Goal: Information Seeking & Learning: Check status

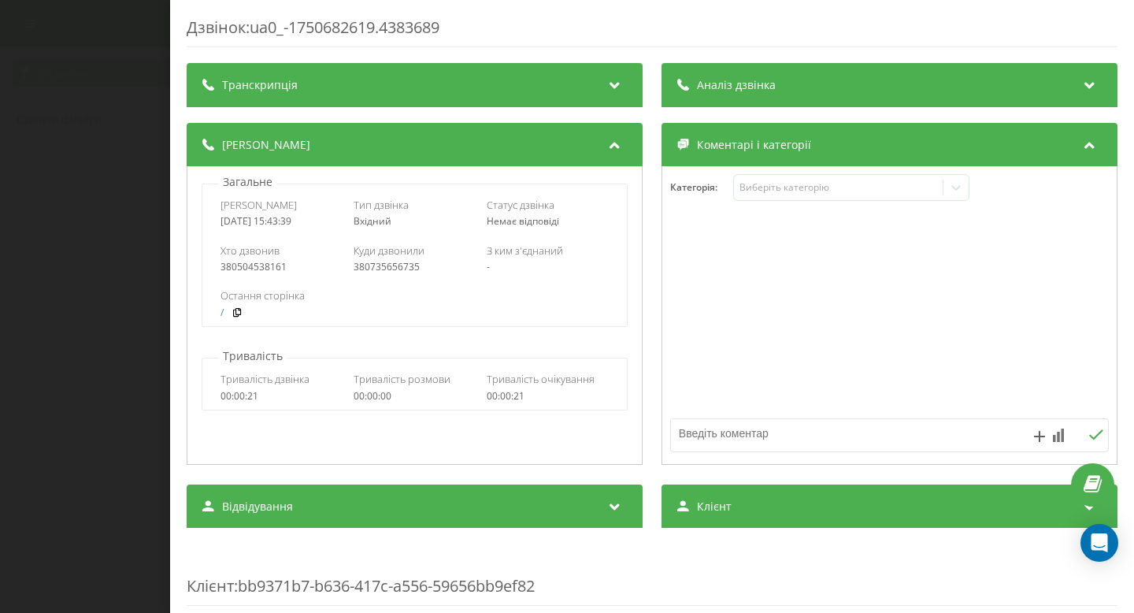
click at [137, 183] on div "Дзвінок : ua0_-1750682619.4383689 Транскрипція Для AI-аналізу майбутніх дзвінкі…" at bounding box center [567, 306] width 1134 height 613
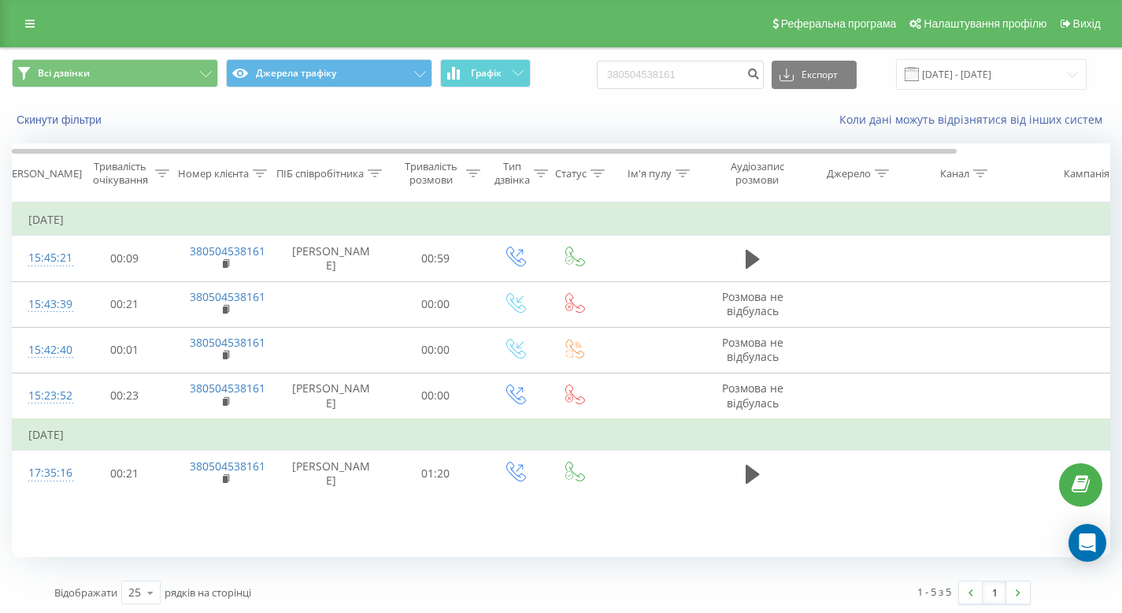
click at [33, 35] on div "Реферальна програма Налаштування профілю Вихід" at bounding box center [561, 23] width 1122 height 47
click at [32, 31] on link at bounding box center [30, 24] width 28 height 22
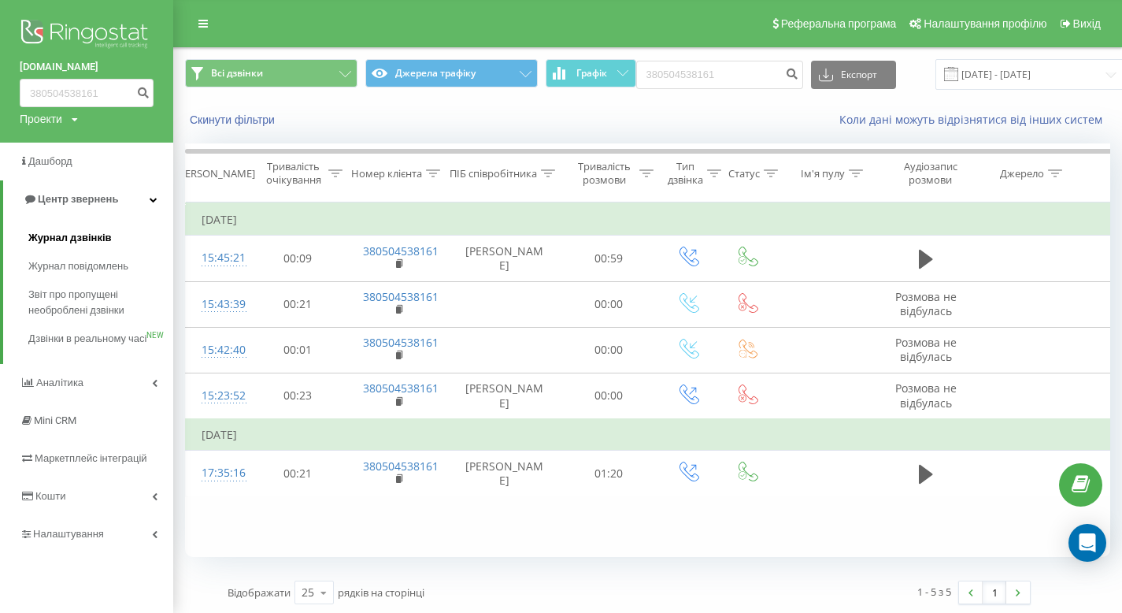
click at [50, 244] on span "Журнал дзвінків" at bounding box center [69, 238] width 83 height 16
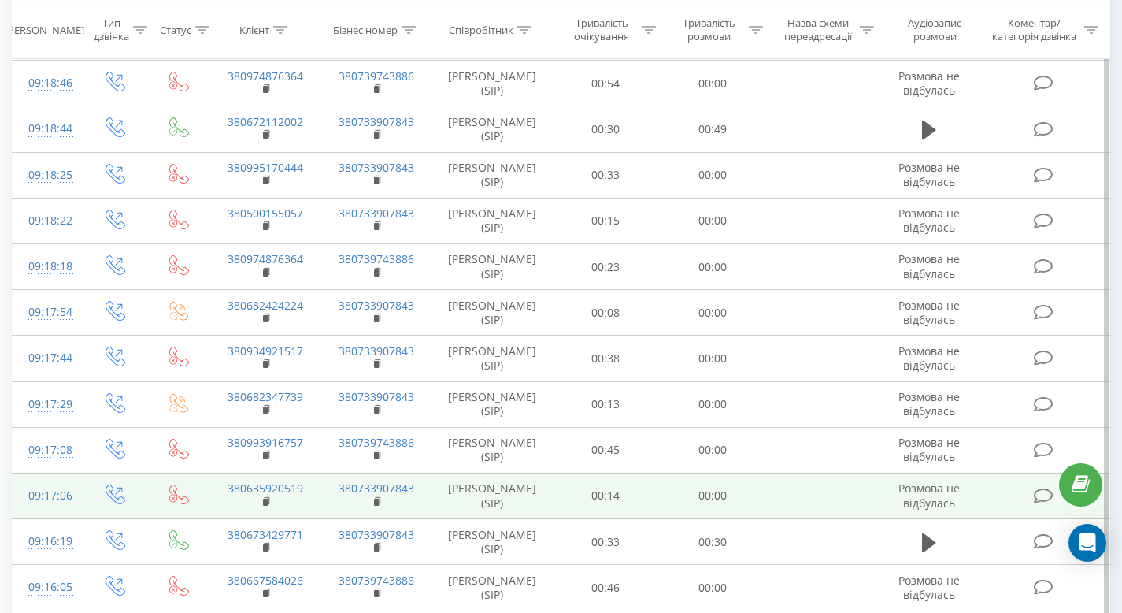
scroll to position [869, 0]
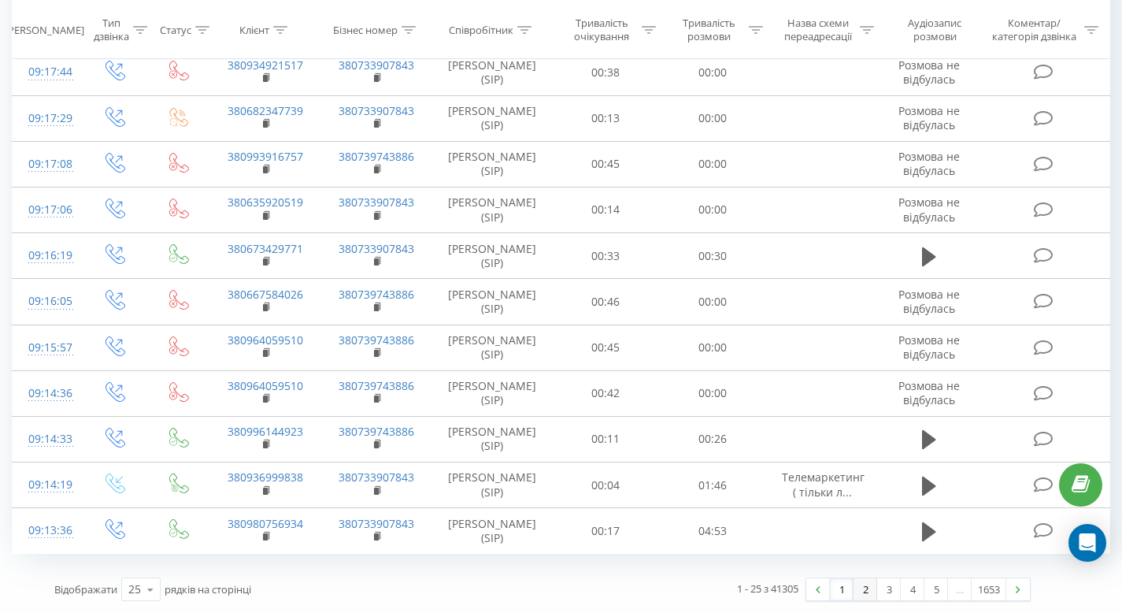
click at [860, 593] on link "2" at bounding box center [866, 589] width 24 height 22
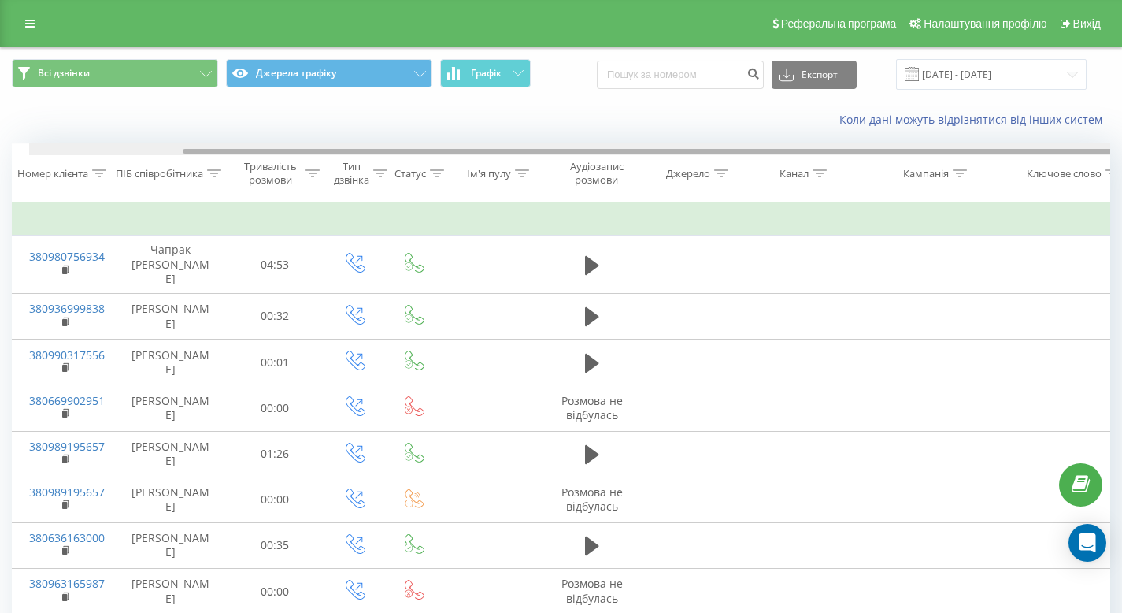
scroll to position [0, 178]
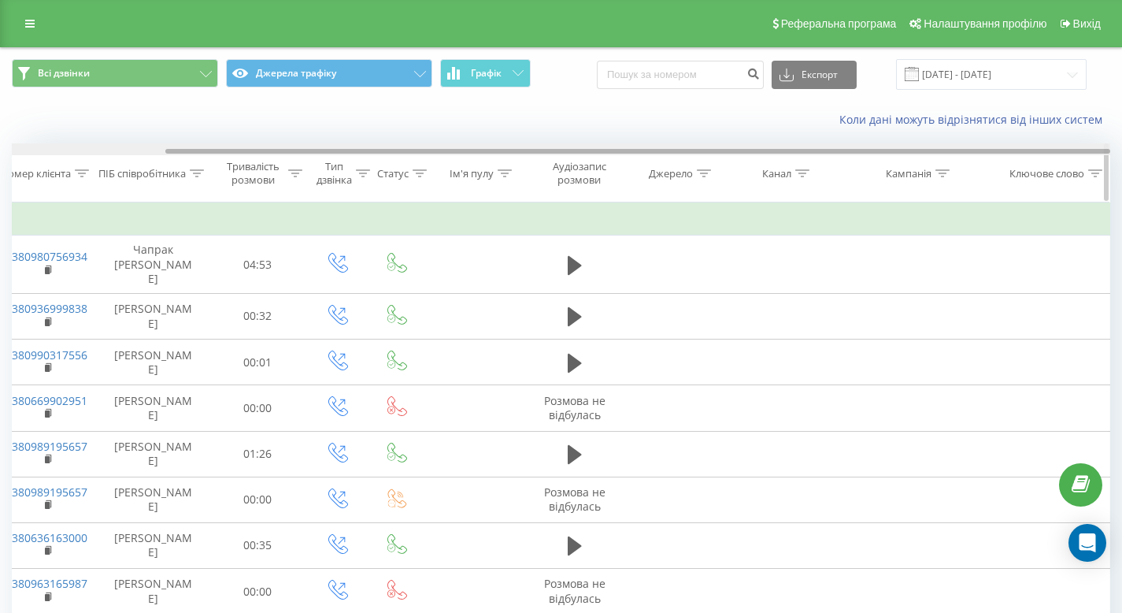
drag, startPoint x: 909, startPoint y: 153, endPoint x: 1083, endPoint y: 155, distance: 174.0
click at [1083, 155] on div at bounding box center [561, 149] width 1098 height 12
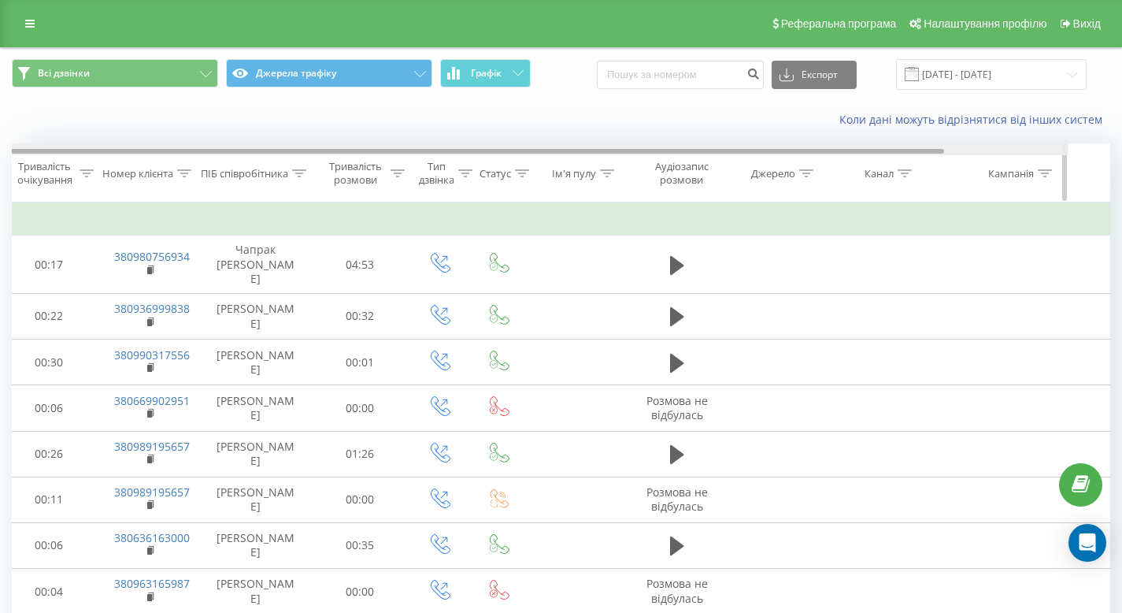
scroll to position [0, 0]
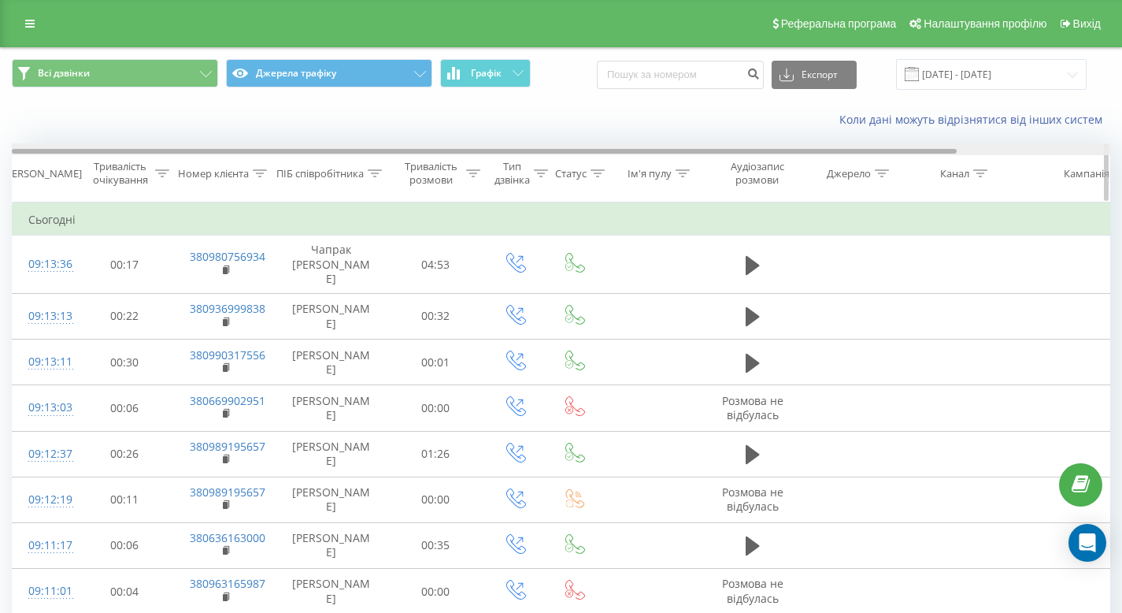
drag, startPoint x: 799, startPoint y: 153, endPoint x: 454, endPoint y: 173, distance: 345.5
click at [454, 173] on div "Дата дзвінка Тривалість очікування Номер клієнта ПІБ співробітника Тривалість р…" at bounding box center [561, 172] width 1098 height 59
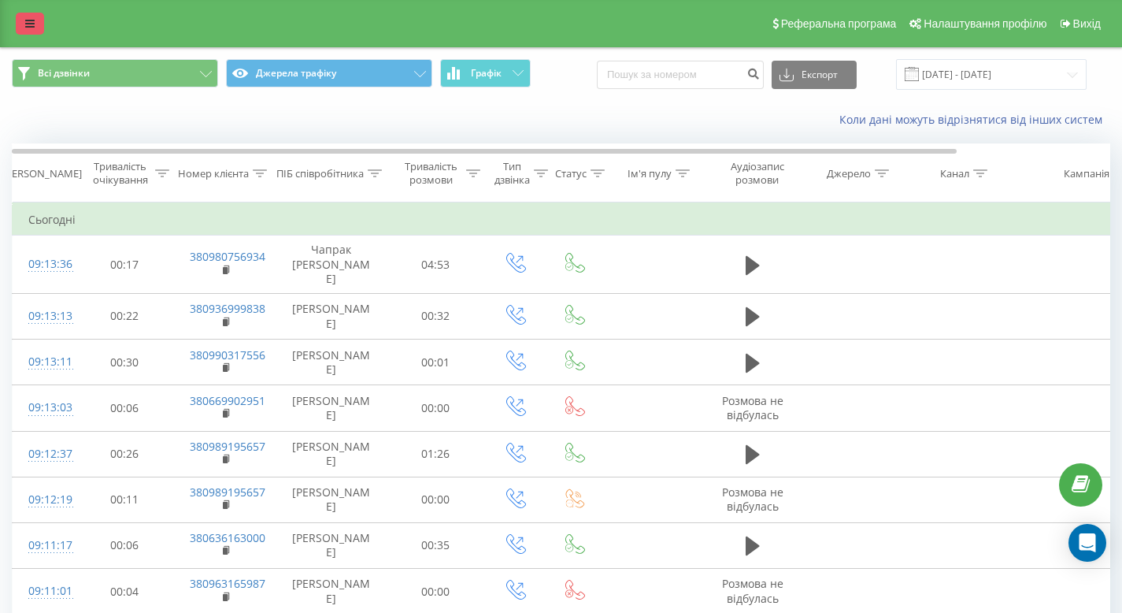
click at [39, 26] on link at bounding box center [30, 24] width 28 height 22
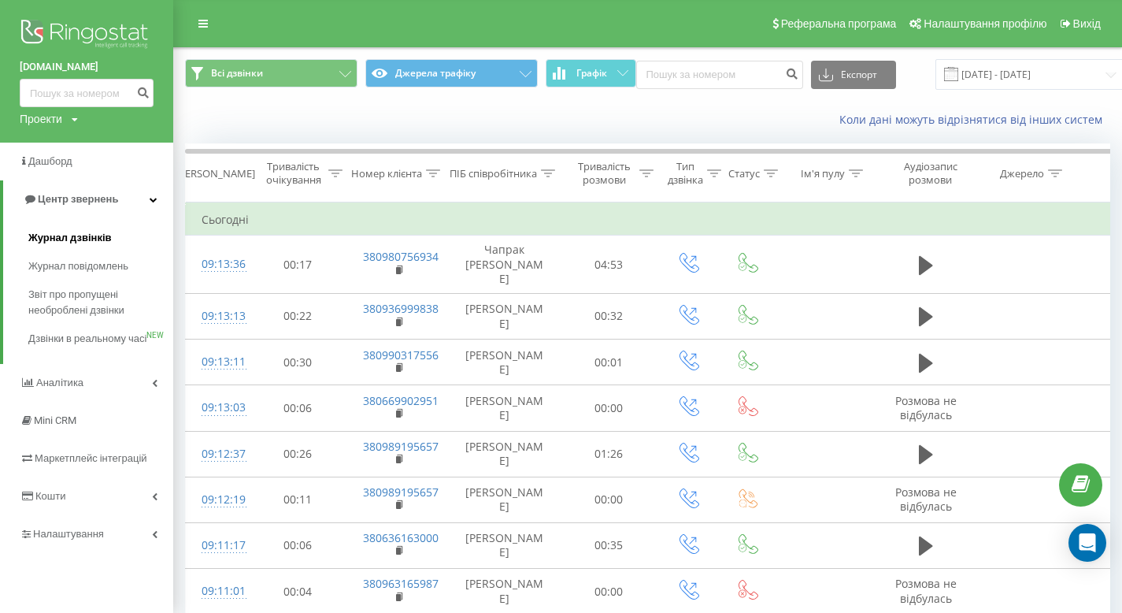
click at [50, 231] on span "Журнал дзвінків" at bounding box center [69, 238] width 83 height 16
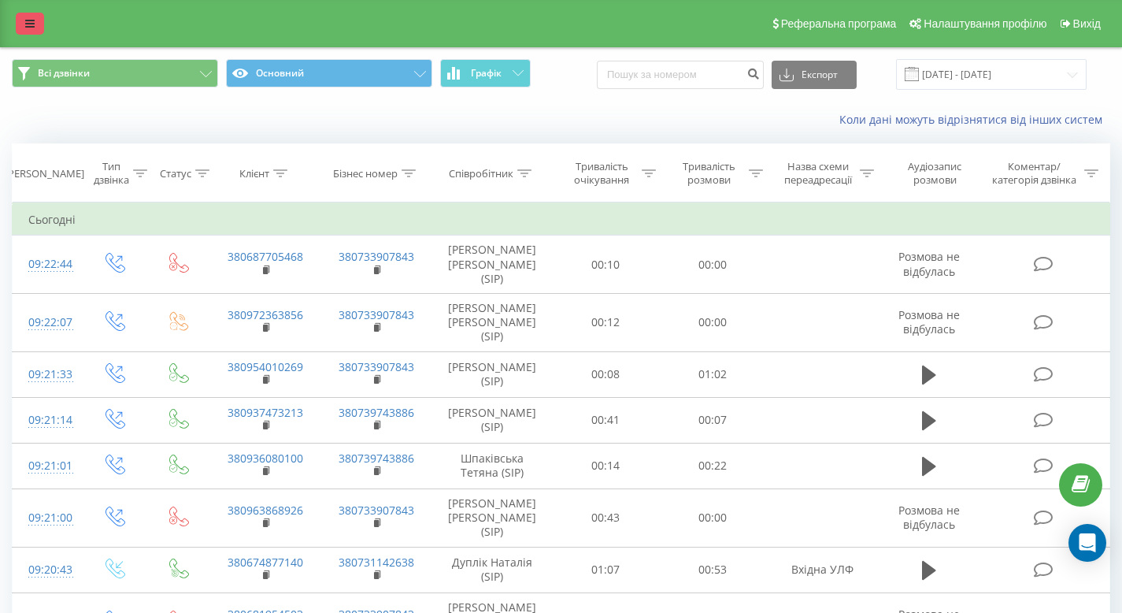
click at [30, 24] on icon at bounding box center [29, 23] width 9 height 11
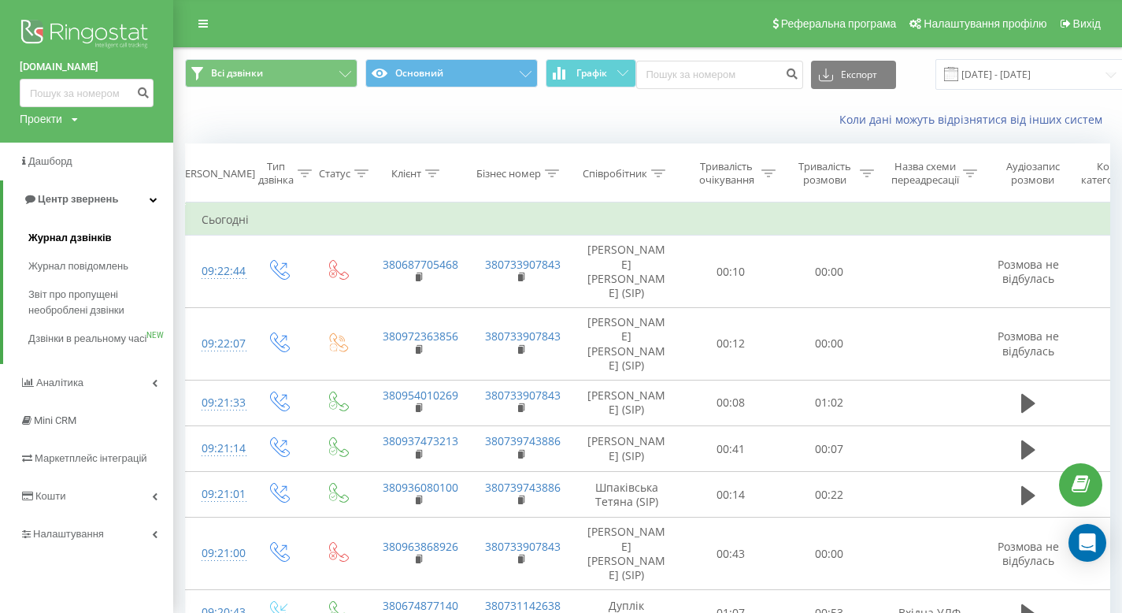
click at [39, 238] on span "Журнал дзвінків" at bounding box center [69, 238] width 83 height 16
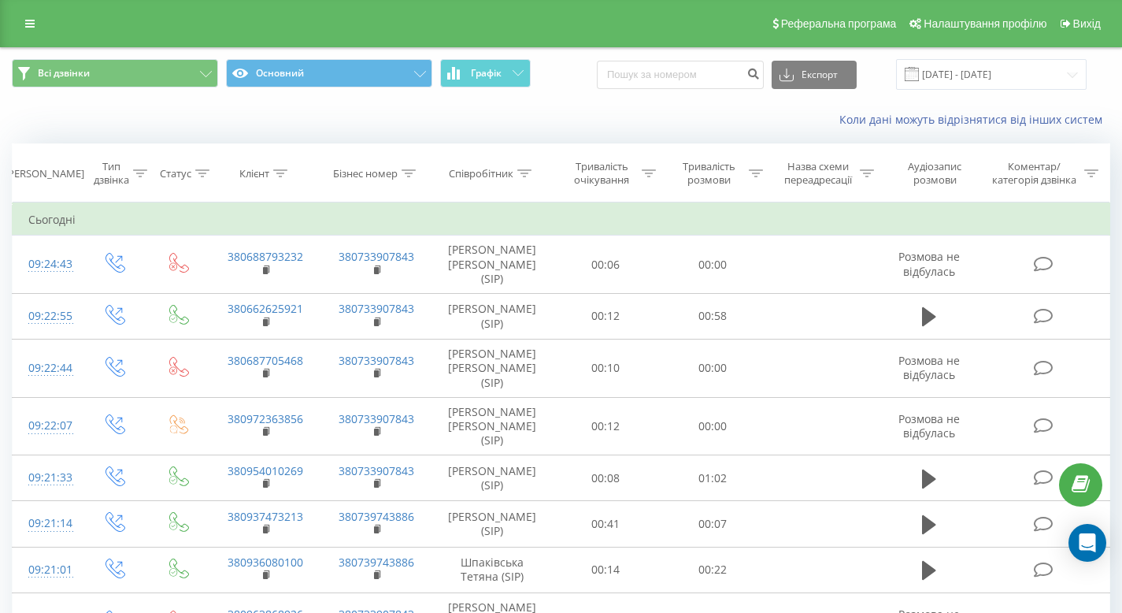
click at [35, 25] on link at bounding box center [30, 24] width 28 height 22
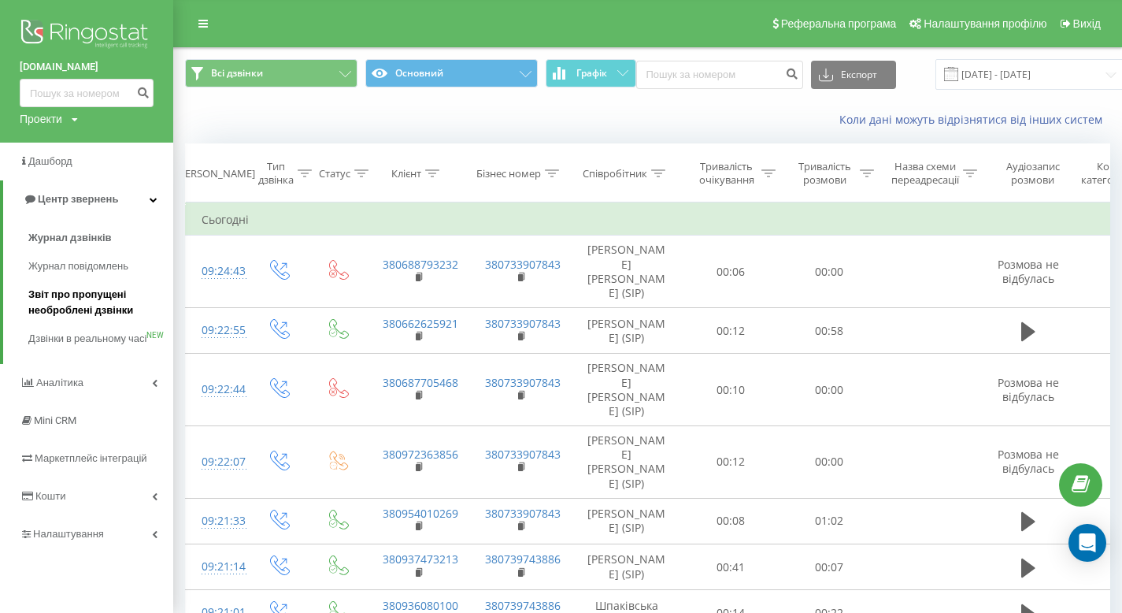
click at [40, 309] on span "Звіт про пропущені необроблені дзвінки" at bounding box center [96, 302] width 137 height 31
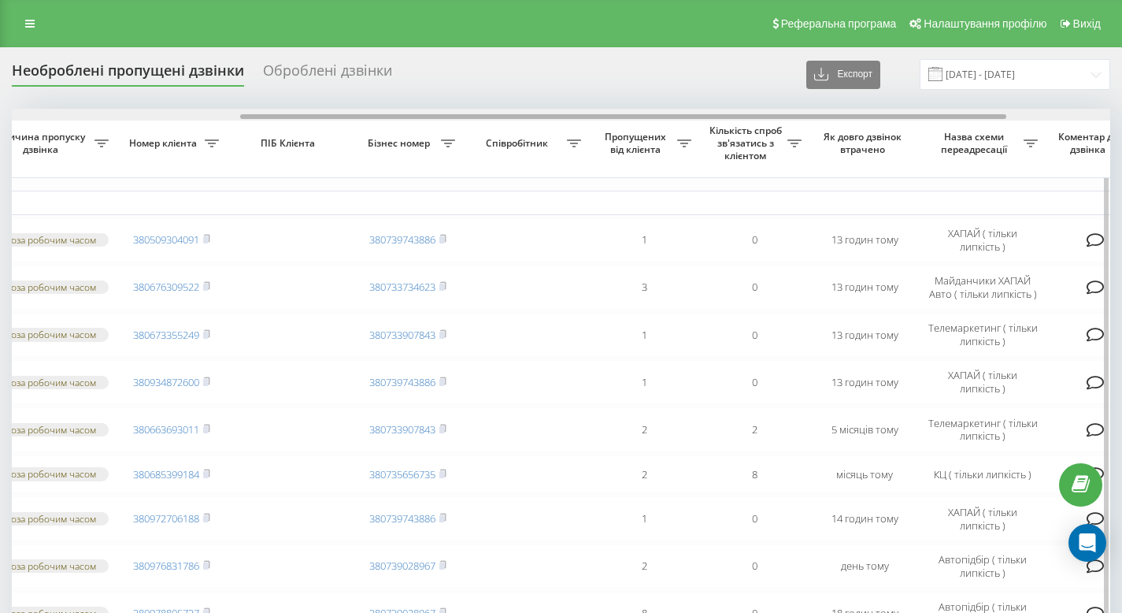
scroll to position [0, 476]
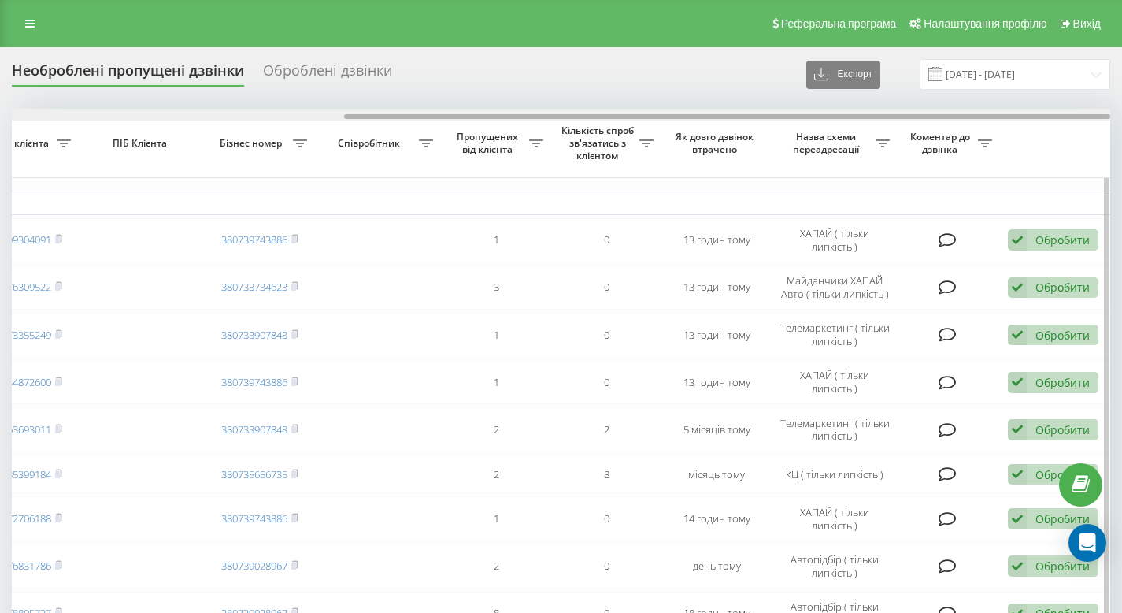
drag, startPoint x: 464, startPoint y: 118, endPoint x: 822, endPoint y: 130, distance: 358.5
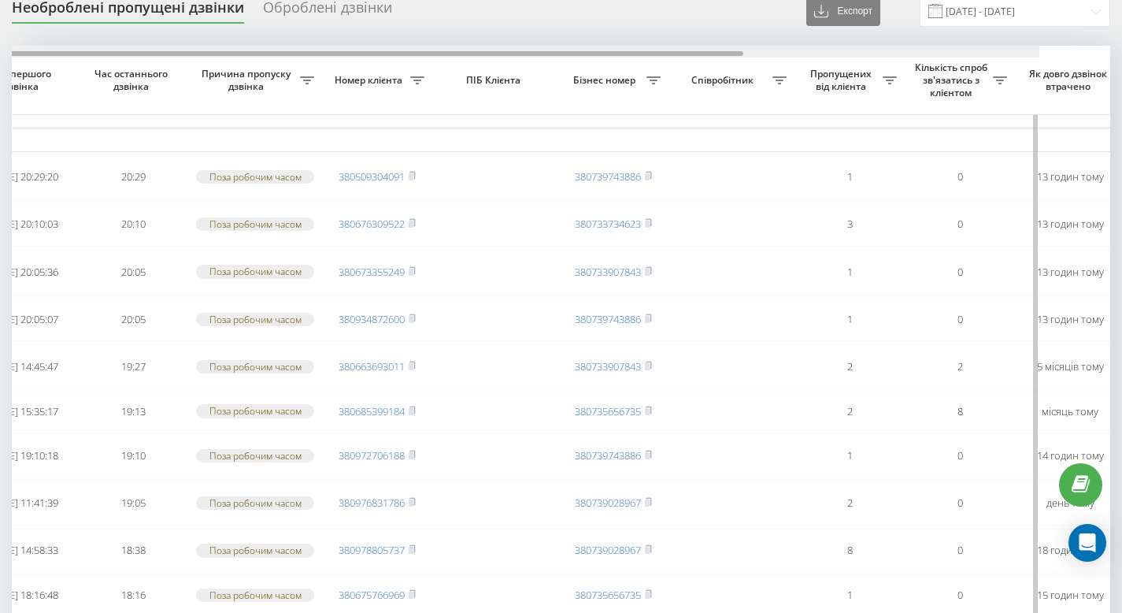
scroll to position [0, 0]
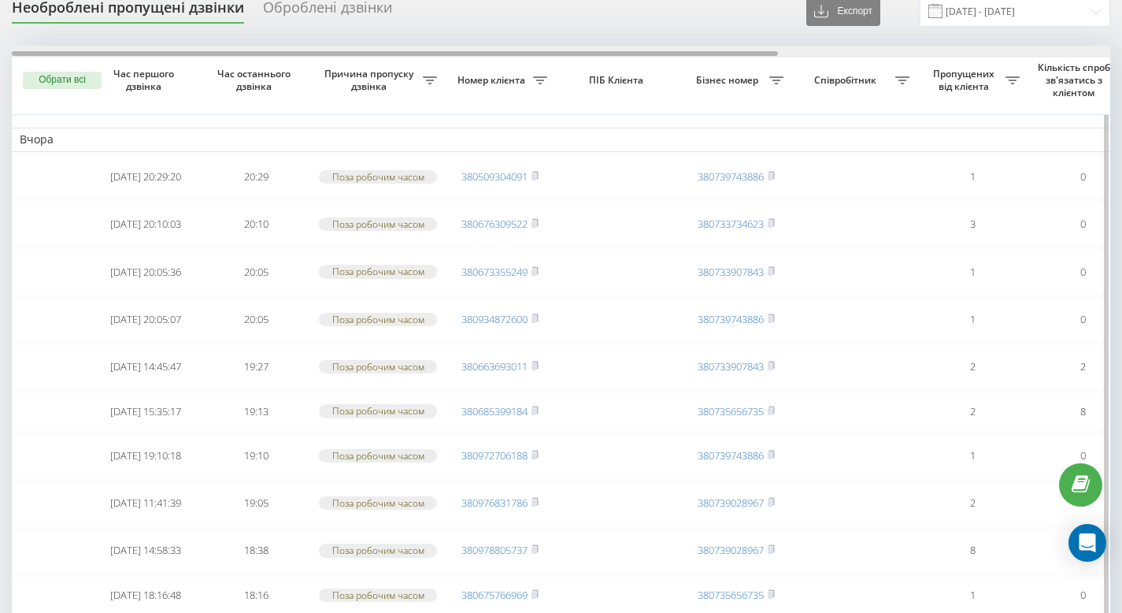
drag, startPoint x: 593, startPoint y: 51, endPoint x: 39, endPoint y: 61, distance: 553.6
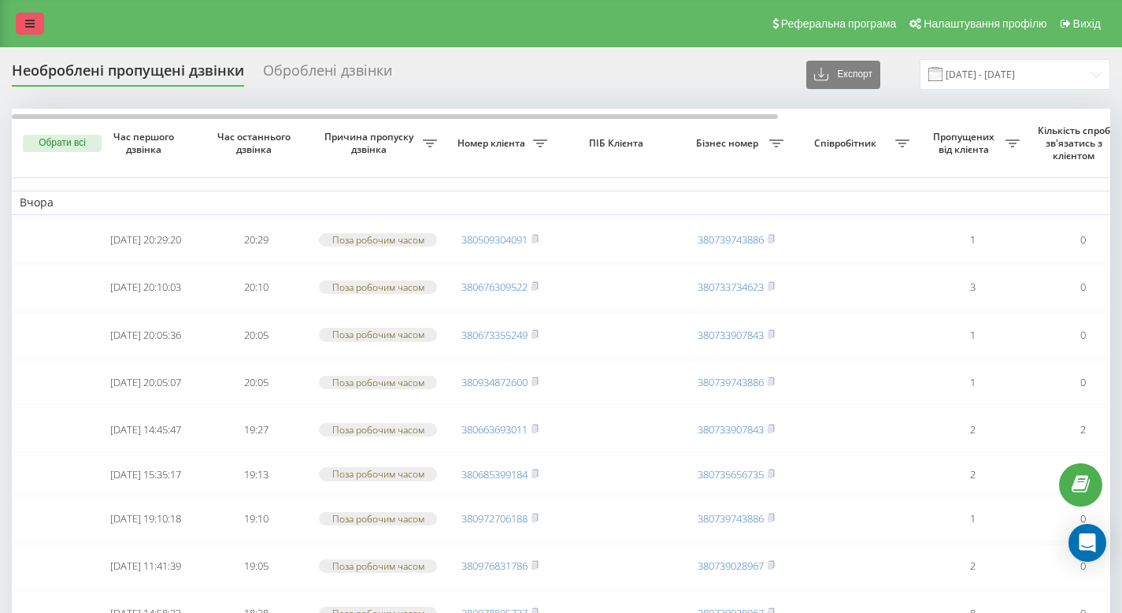
click at [30, 22] on icon at bounding box center [29, 23] width 9 height 11
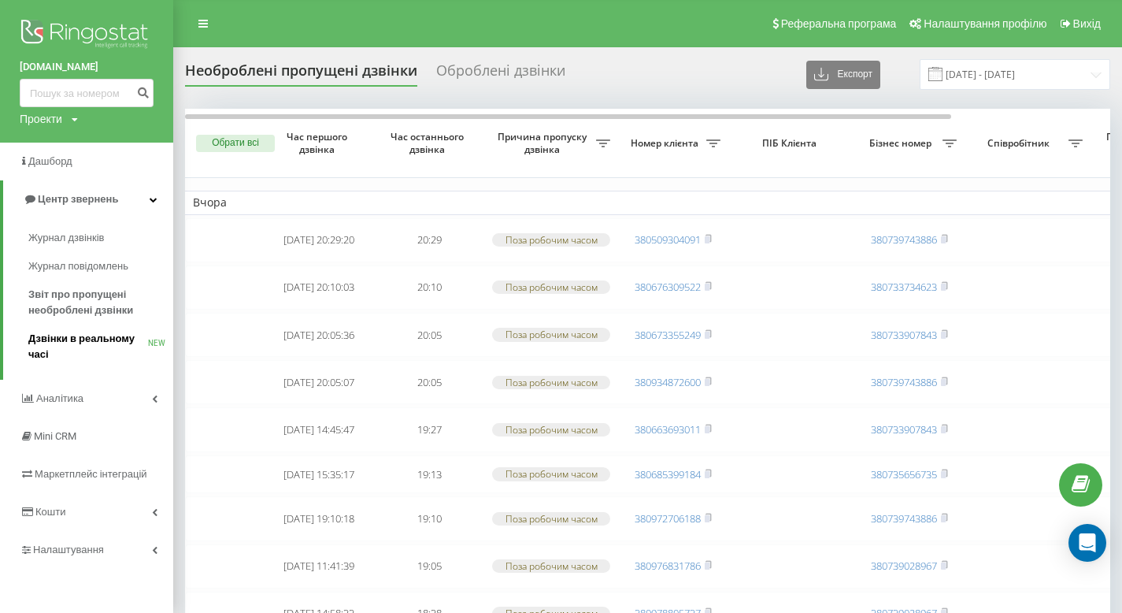
click at [42, 337] on span "Дзвінки в реальному часі" at bounding box center [88, 346] width 120 height 31
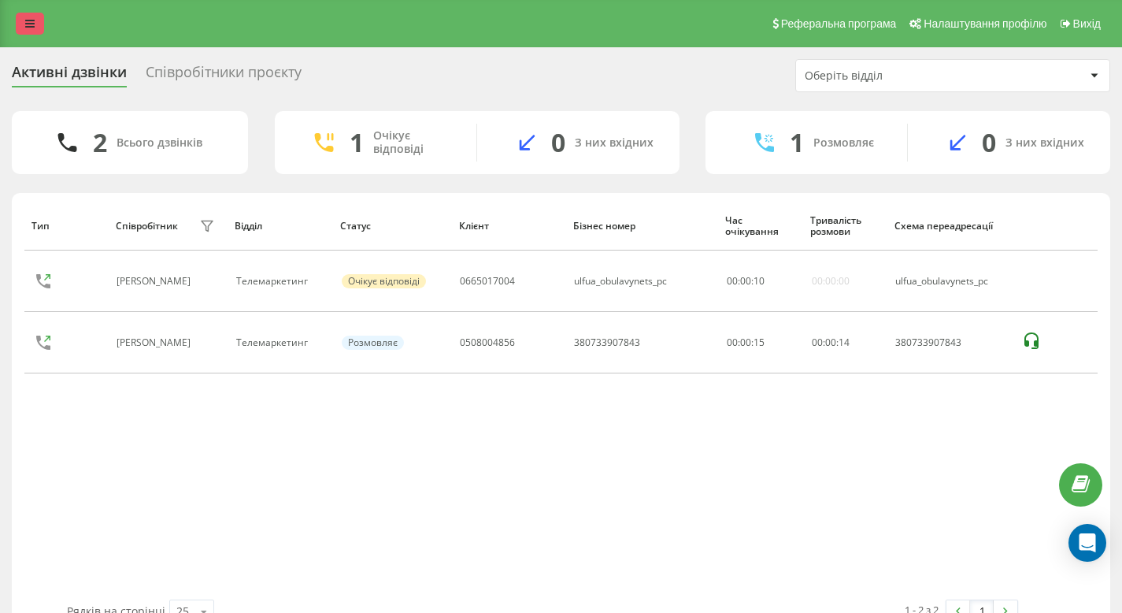
click at [37, 31] on link at bounding box center [30, 24] width 28 height 22
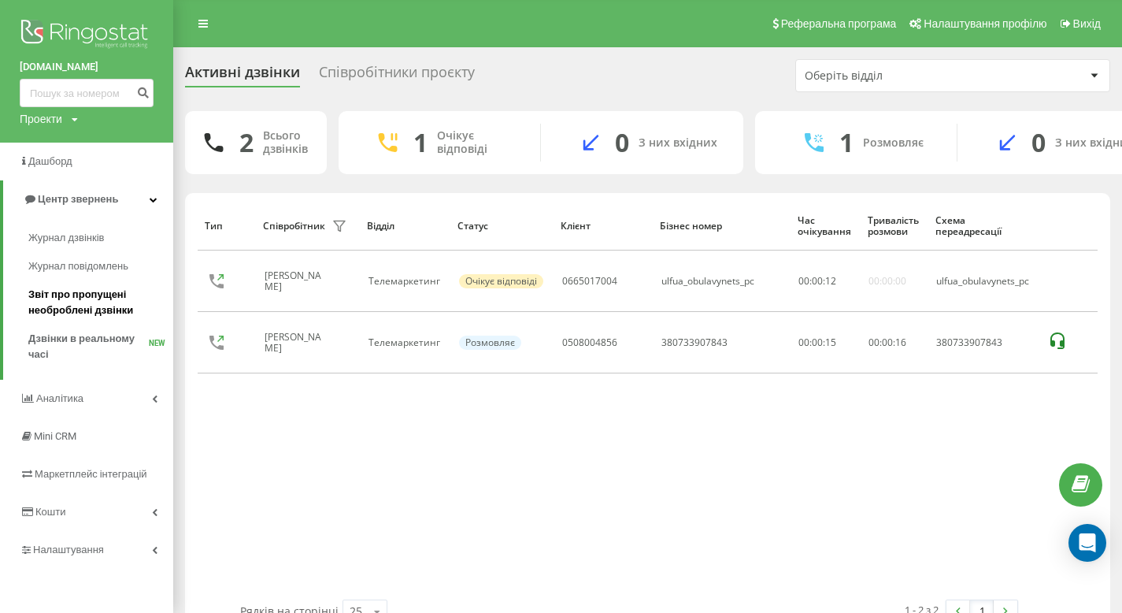
click at [80, 293] on span "Звіт про пропущені необроблені дзвінки" at bounding box center [96, 302] width 137 height 31
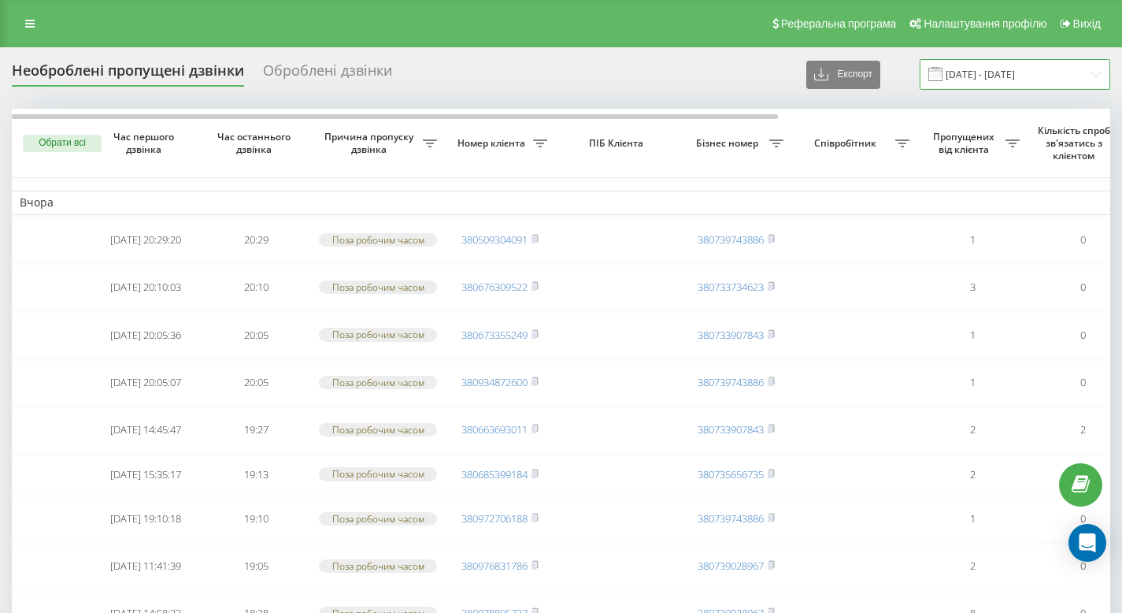
click at [989, 72] on input "[DATE] - [DATE]" at bounding box center [1015, 74] width 191 height 31
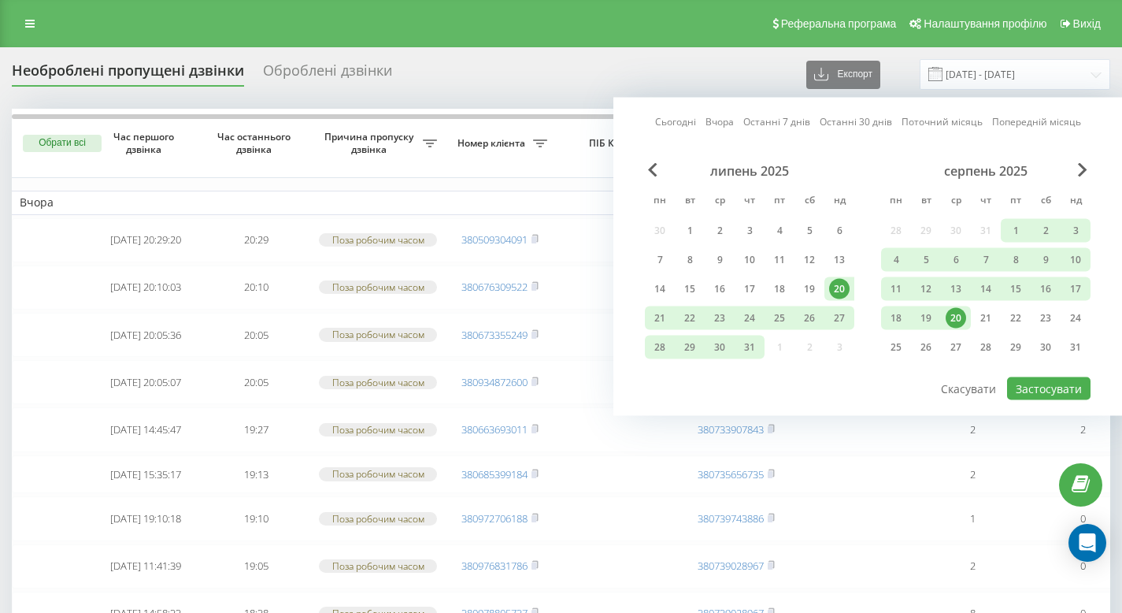
click at [948, 317] on div "20" at bounding box center [956, 318] width 20 height 20
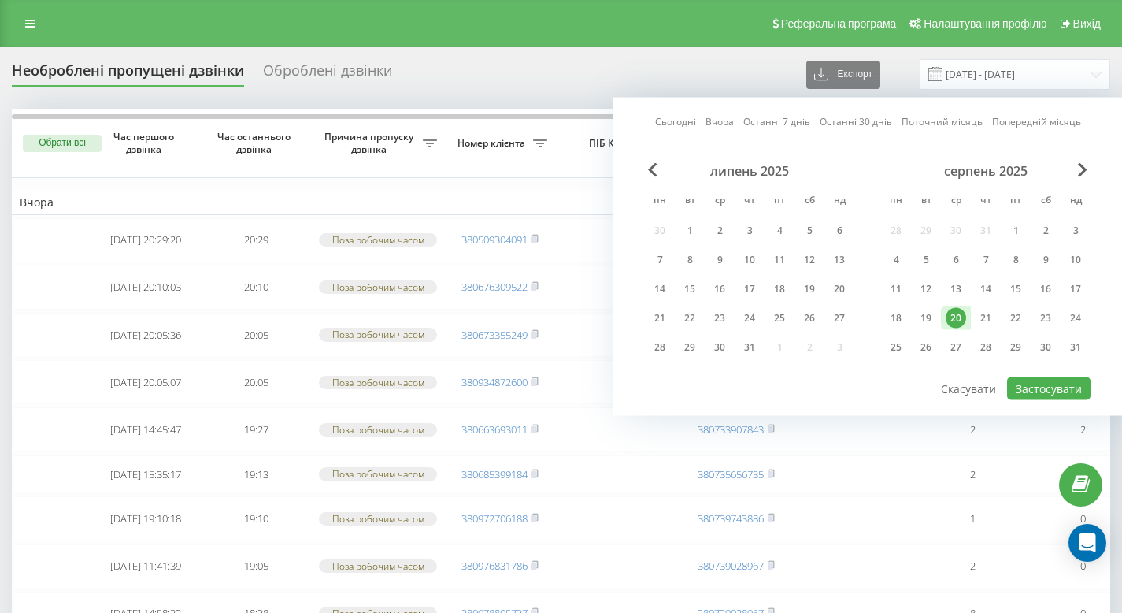
click at [948, 317] on div "20" at bounding box center [956, 318] width 20 height 20
click at [1056, 382] on button "Застосувати" at bounding box center [1048, 388] width 83 height 23
type input "20.08.2025 - 20.08.2025"
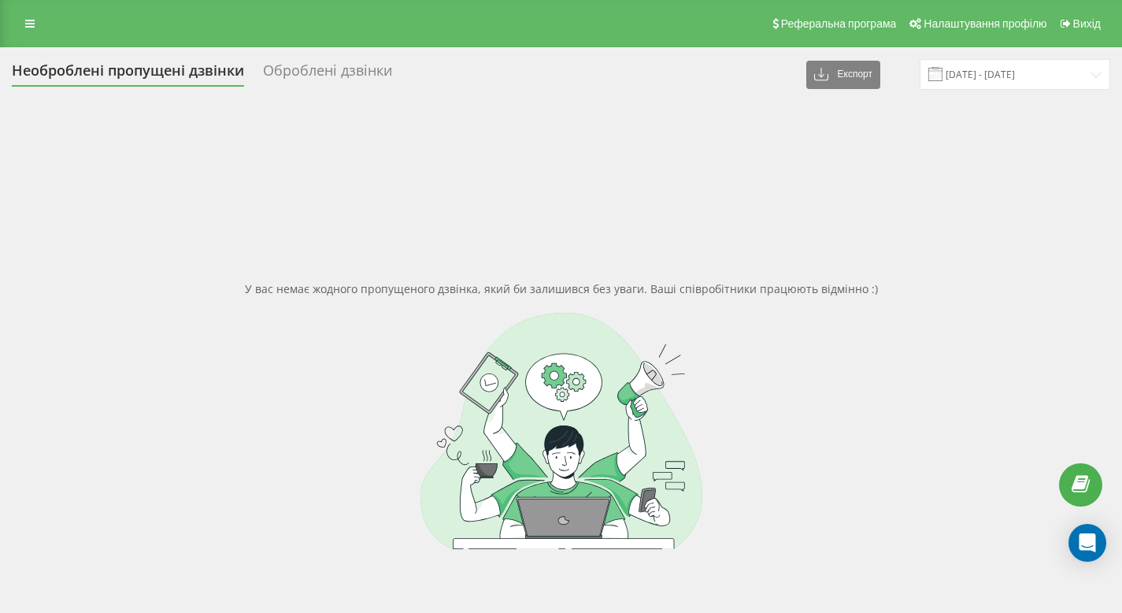
click at [320, 59] on div "Необроблені пропущені дзвінки Оброблені дзвінки Експорт .csv .xlsx 20.08.2025 -…" at bounding box center [561, 74] width 1098 height 31
click at [321, 69] on div "Оброблені дзвінки" at bounding box center [327, 74] width 129 height 24
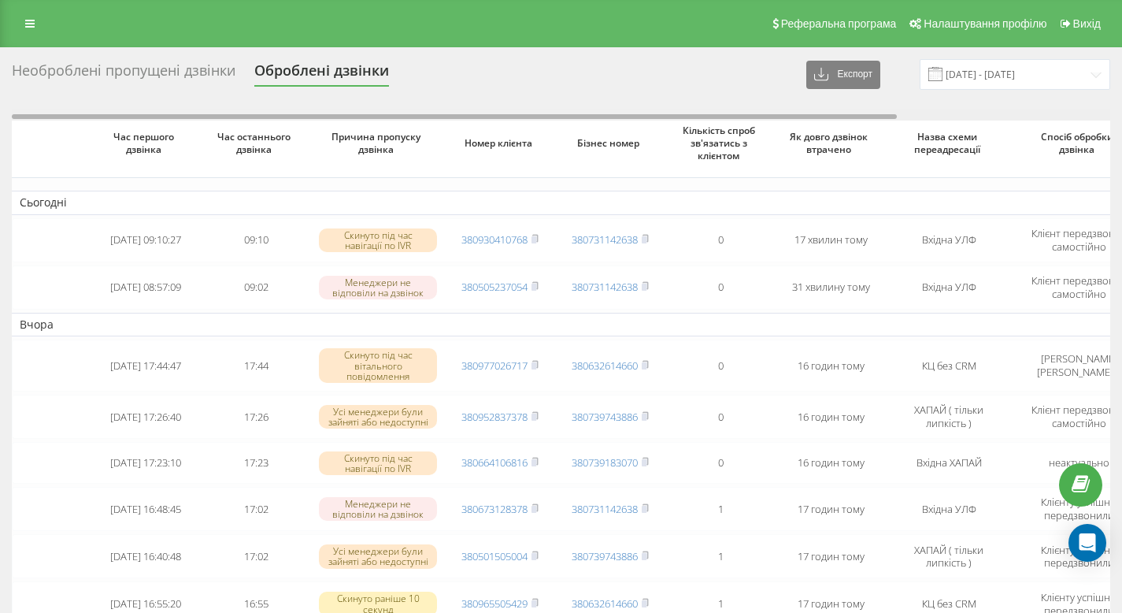
drag, startPoint x: 604, startPoint y: 115, endPoint x: 502, endPoint y: 135, distance: 104.4
click at [505, 135] on div "Час першого дзвінка Час останнього дзвінка Причина пропуску дзвінка Номер клієн…" at bounding box center [561, 534] width 1098 height 850
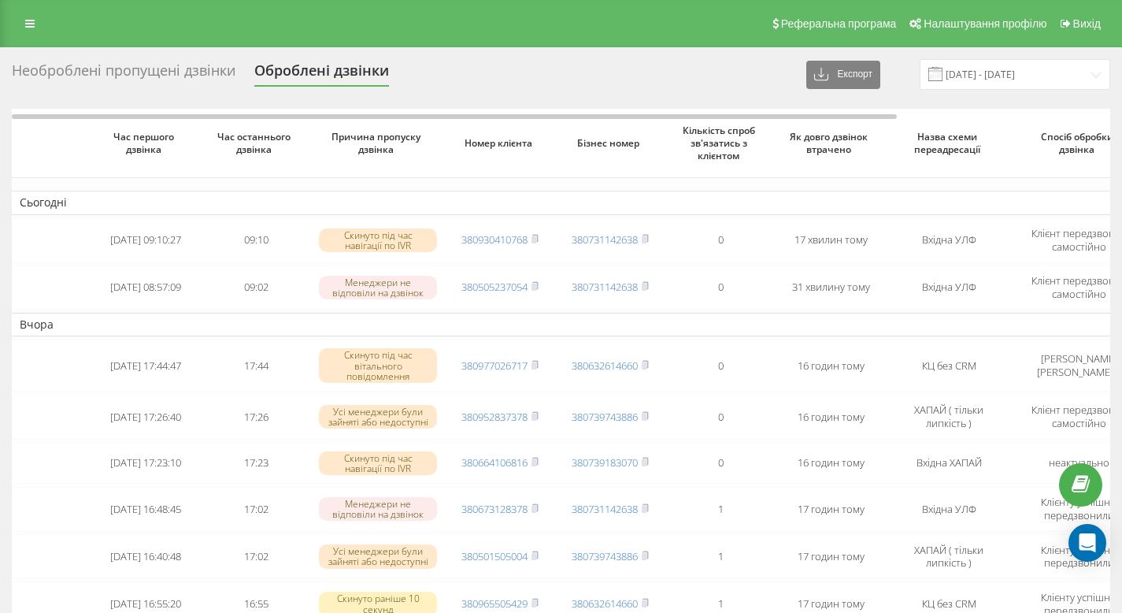
click at [108, 63] on div "Необроблені пропущені дзвінки" at bounding box center [124, 74] width 224 height 24
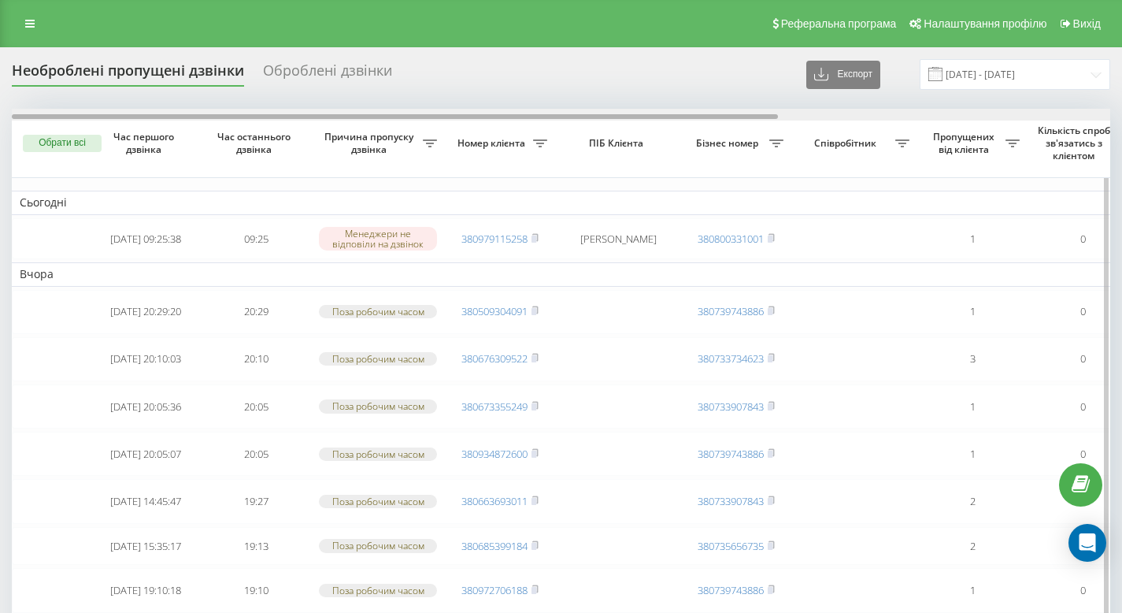
drag, startPoint x: 476, startPoint y: 117, endPoint x: 432, endPoint y: 135, distance: 48.4
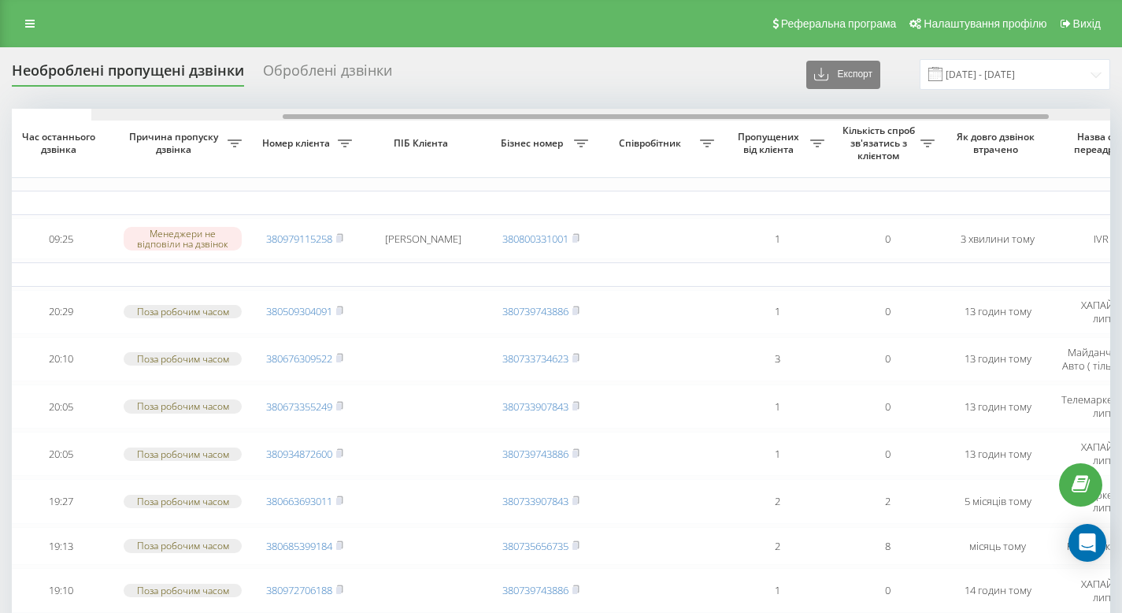
scroll to position [0, 96]
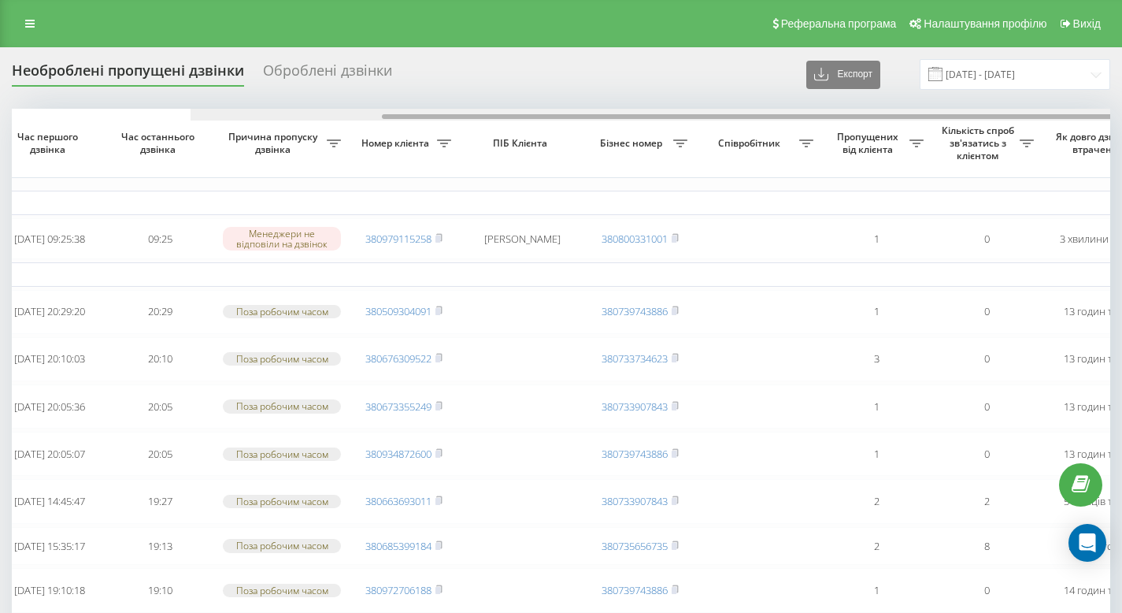
drag, startPoint x: 202, startPoint y: 117, endPoint x: 269, endPoint y: 128, distance: 67.1
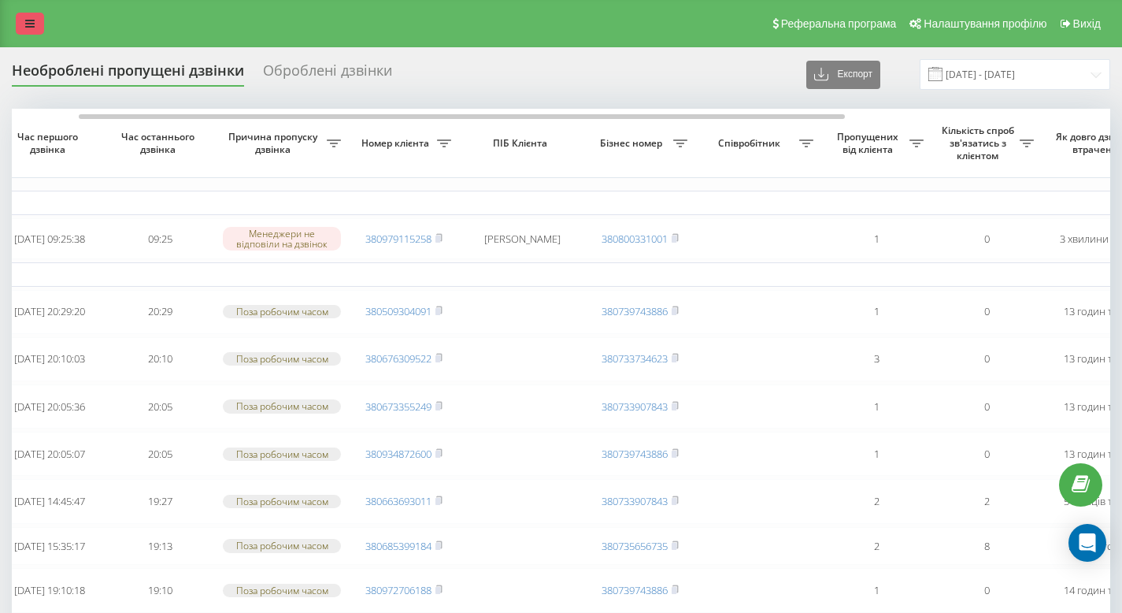
click at [26, 24] on icon at bounding box center [29, 23] width 9 height 11
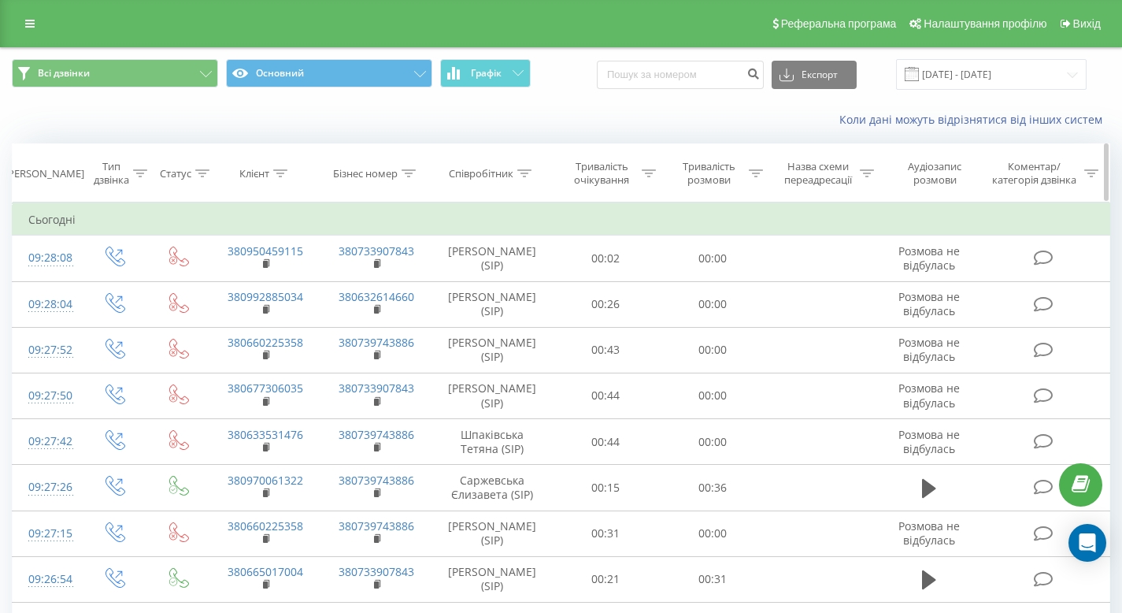
click at [518, 171] on icon at bounding box center [524, 173] width 14 height 8
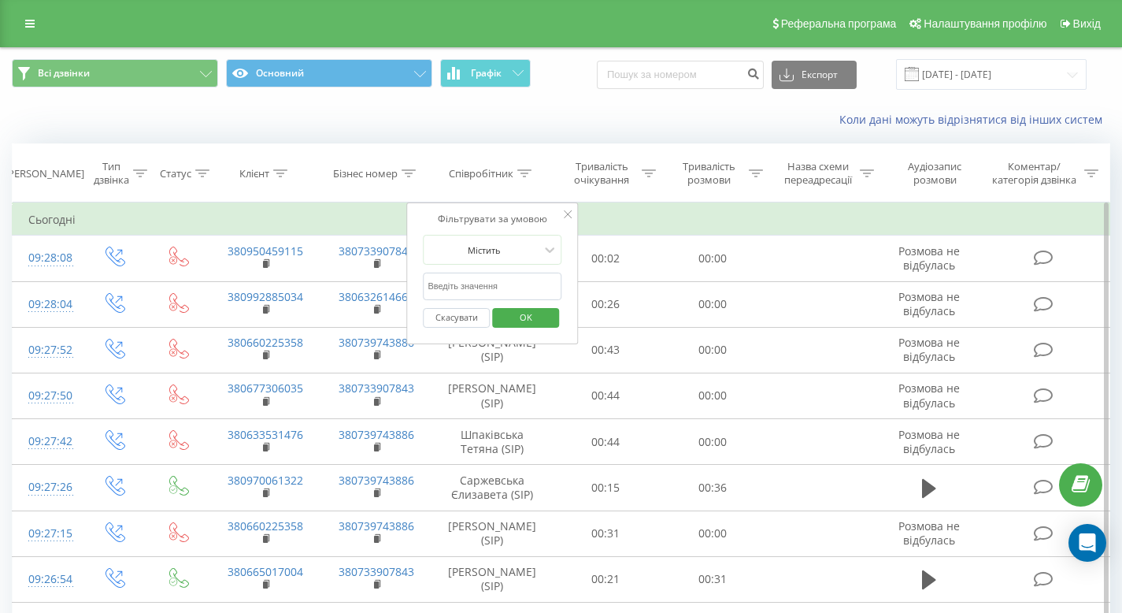
click at [489, 301] on div "Скасувати OK" at bounding box center [492, 317] width 139 height 35
click at [485, 290] on input "text" at bounding box center [492, 286] width 139 height 28
type input "шилко"
click at [520, 312] on span "OK" at bounding box center [526, 317] width 44 height 24
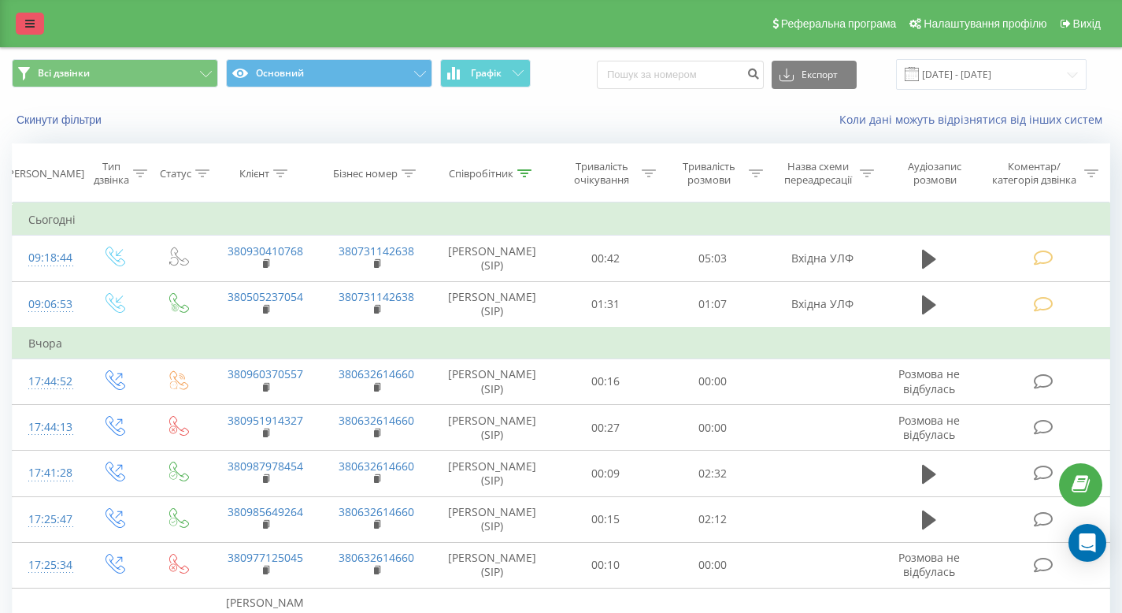
click at [20, 22] on link at bounding box center [30, 24] width 28 height 22
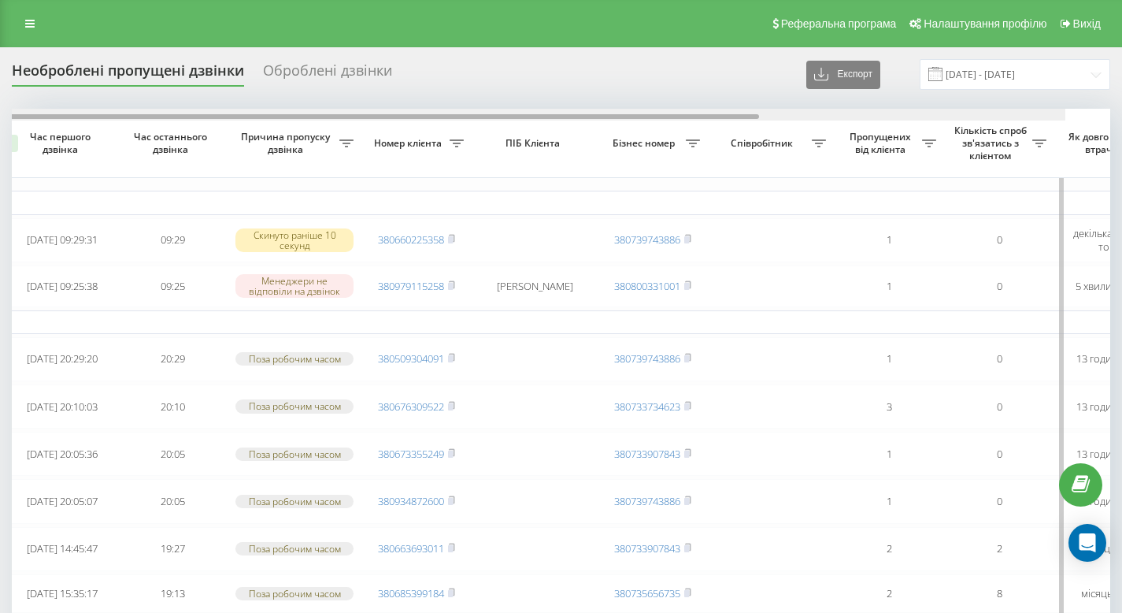
scroll to position [0, 19]
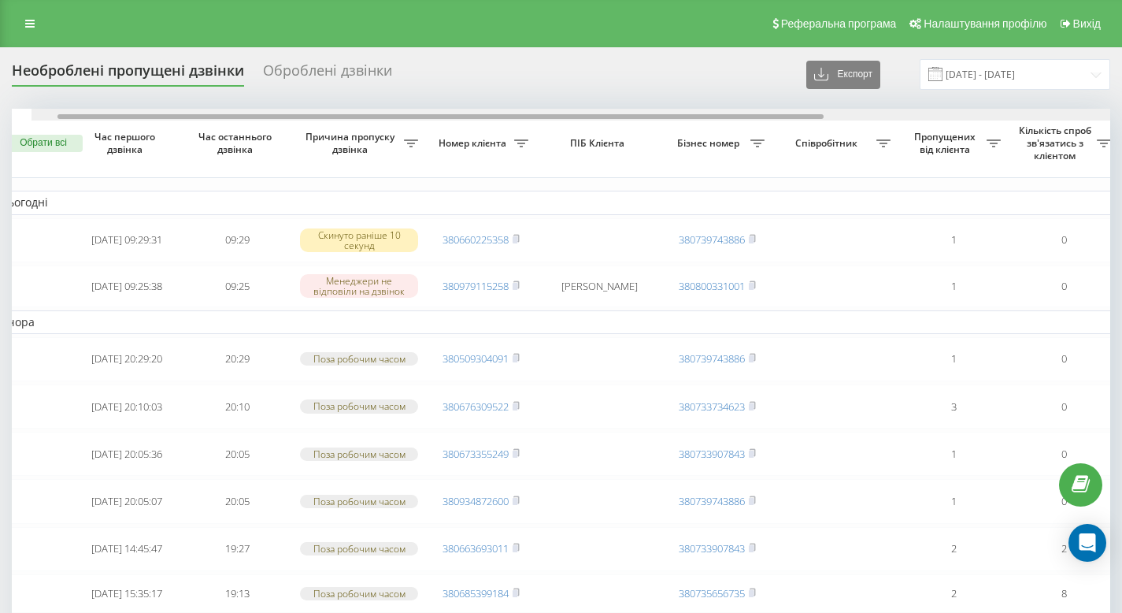
drag, startPoint x: 349, startPoint y: 117, endPoint x: 362, endPoint y: 144, distance: 29.9
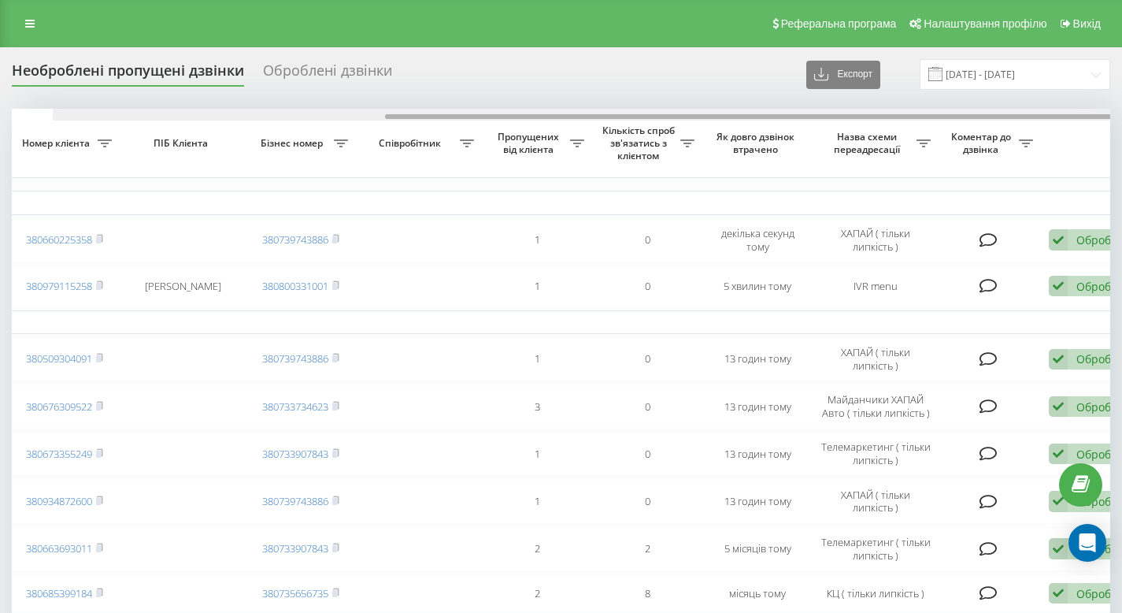
scroll to position [0, 476]
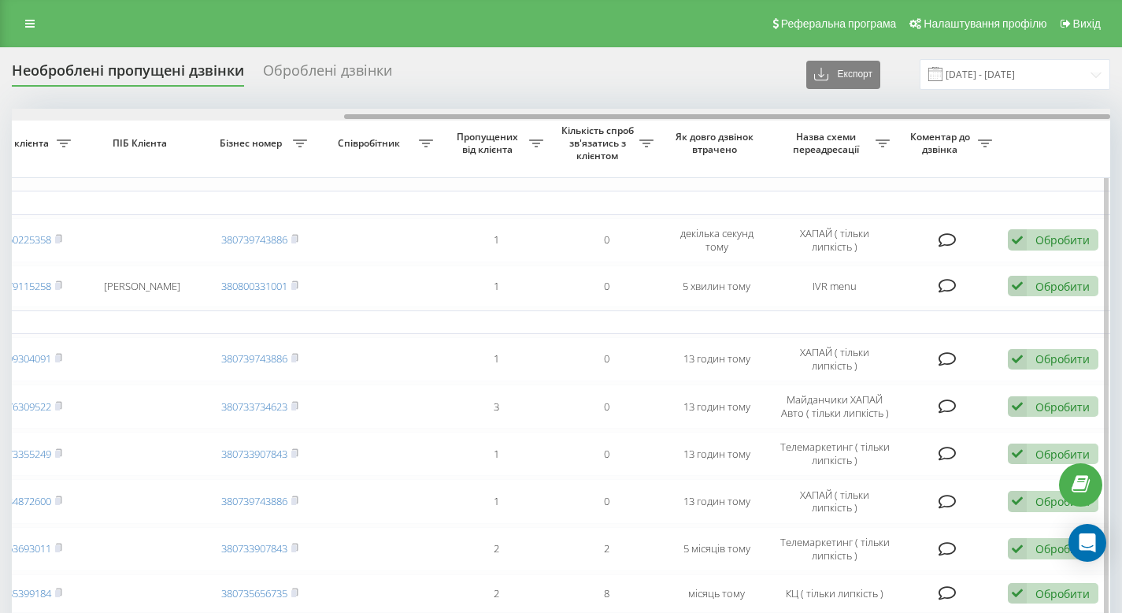
drag, startPoint x: 458, startPoint y: 114, endPoint x: 810, endPoint y: 117, distance: 352.0
click at [810, 117] on div at bounding box center [727, 116] width 766 height 5
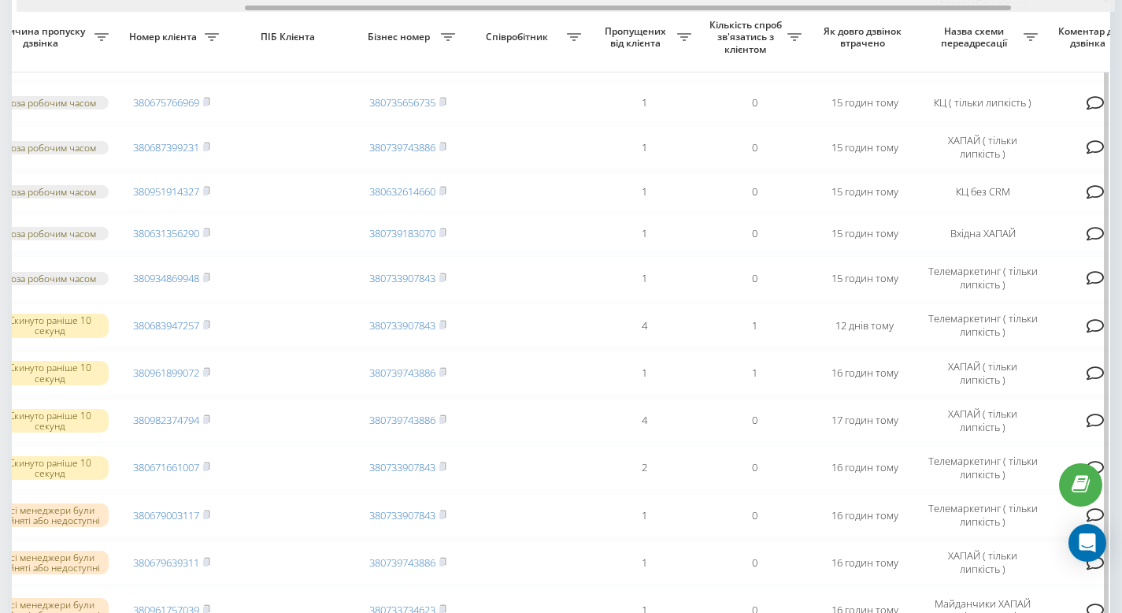
scroll to position [0, 325]
drag, startPoint x: 550, startPoint y: 9, endPoint x: 444, endPoint y: 31, distance: 107.6
click at [444, 31] on div "Обрати всі Час першого дзвінка Час останнього дзвінка Причина пропуску дзвінка …" at bounding box center [561, 138] width 1098 height 1406
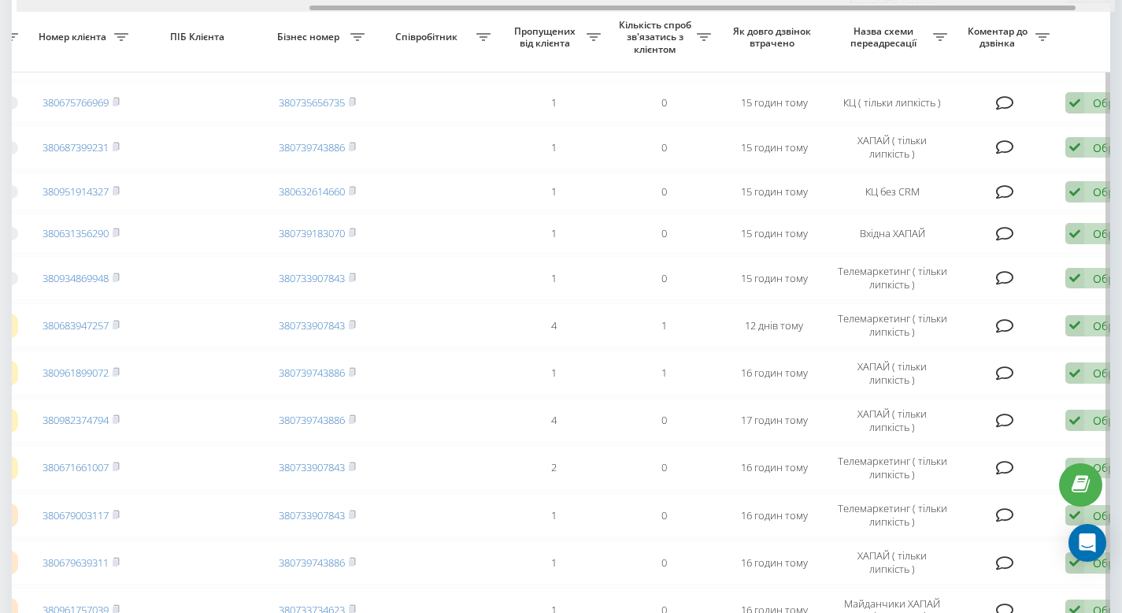
drag, startPoint x: 520, startPoint y: 9, endPoint x: 587, endPoint y: 21, distance: 67.2
click at [587, 21] on div "Обрати всі Час першого дзвінка Час останнього дзвінка Причина пропуску дзвінка …" at bounding box center [561, 138] width 1098 height 1406
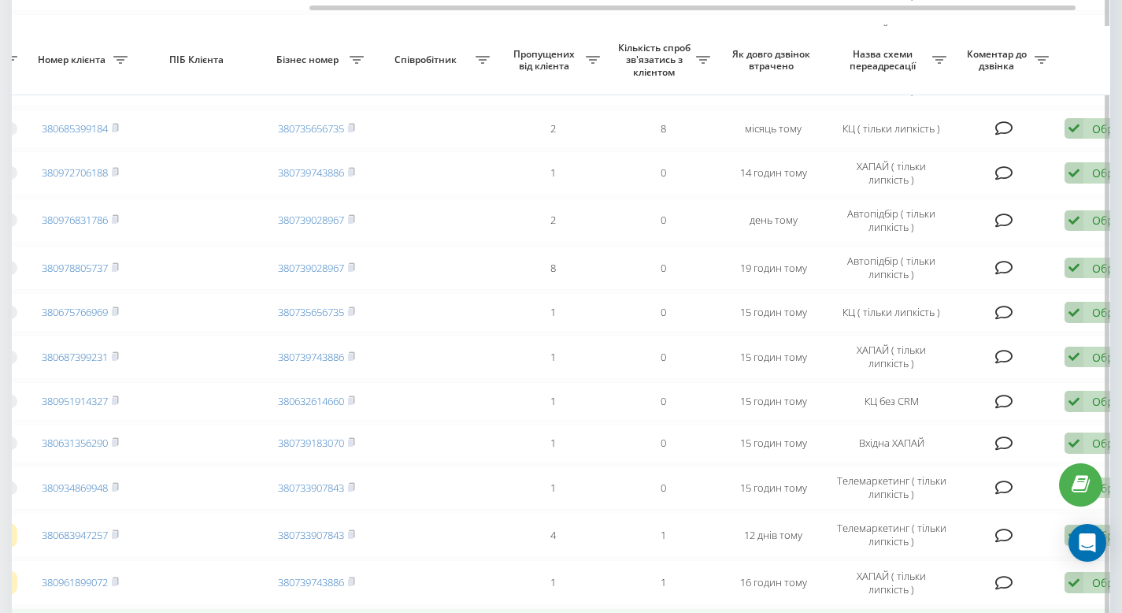
scroll to position [464, 0]
